Goal: Navigation & Orientation: Find specific page/section

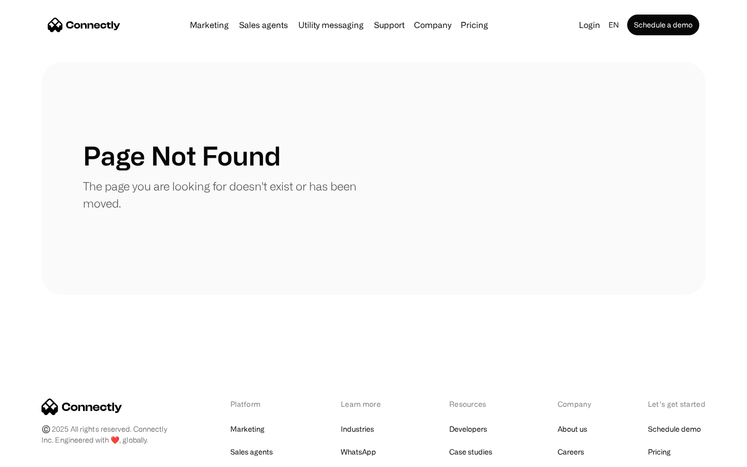
scroll to position [189, 0]
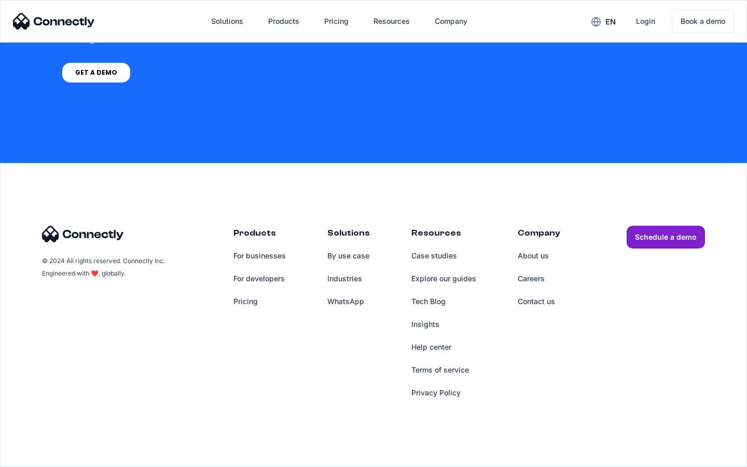
scroll to position [786, 0]
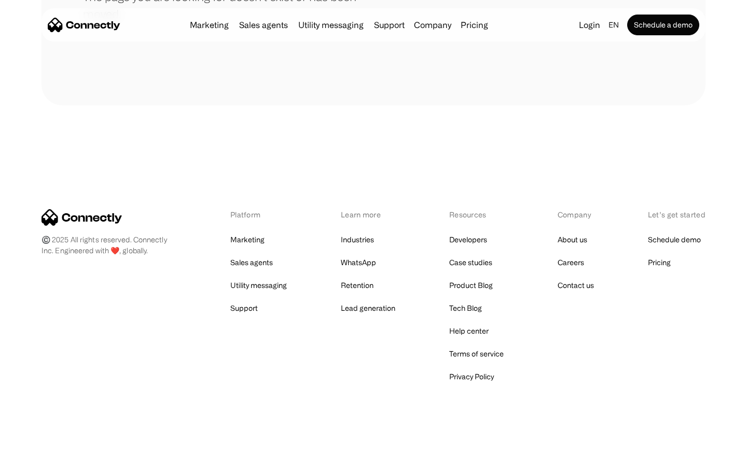
scroll to position [189, 0]
